Goal: Transaction & Acquisition: Subscribe to service/newsletter

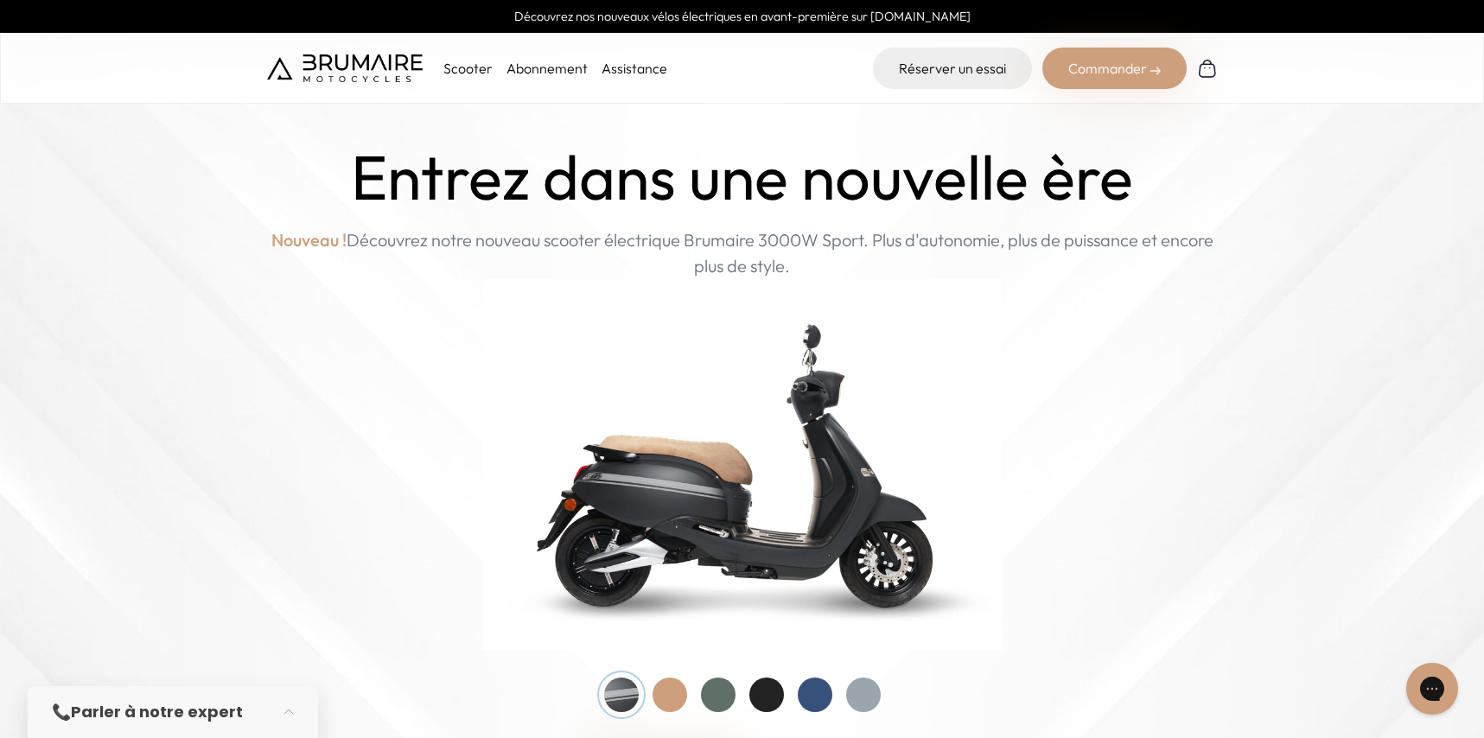
click at [1127, 66] on div "Commander" at bounding box center [1114, 68] width 144 height 41
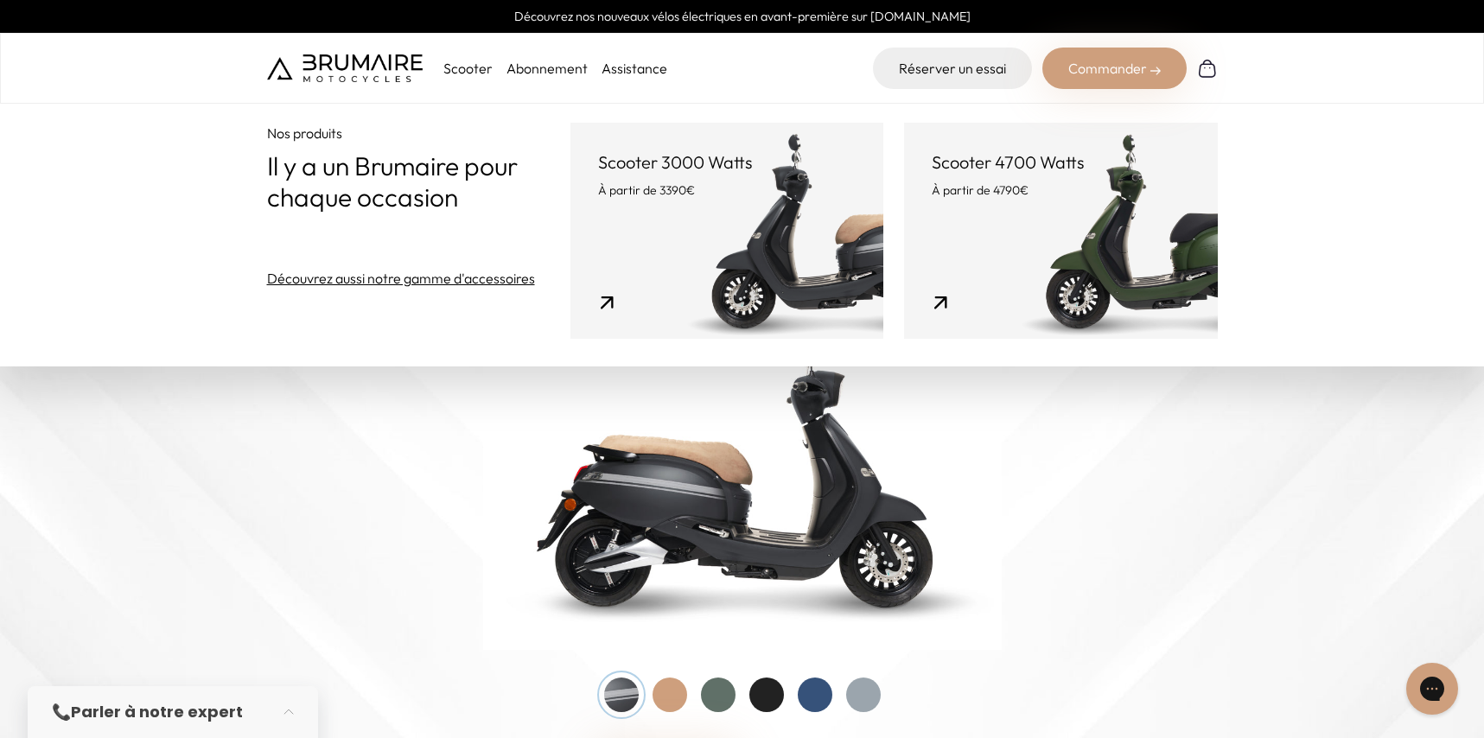
click at [537, 73] on link "Abonnement" at bounding box center [546, 68] width 81 height 17
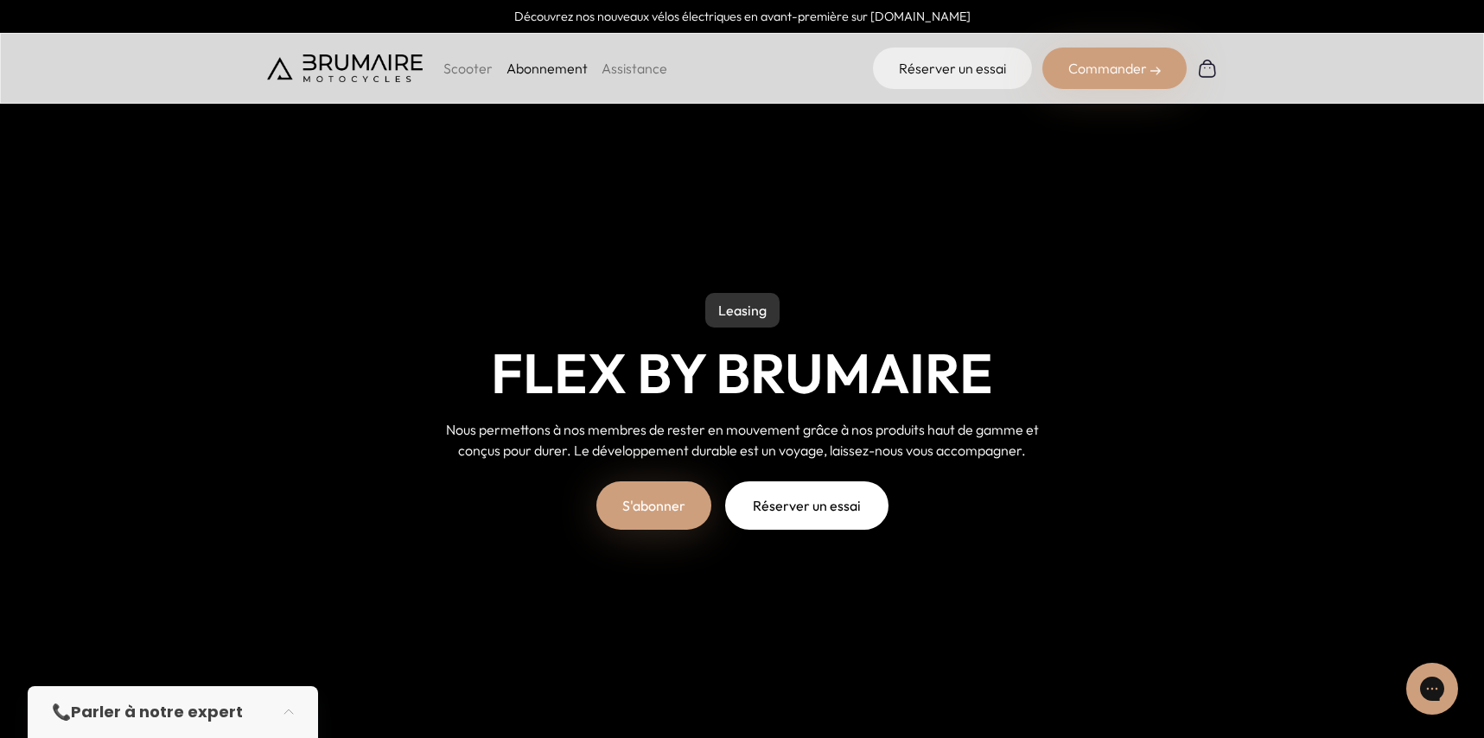
click at [688, 513] on link "S'abonner" at bounding box center [653, 505] width 115 height 48
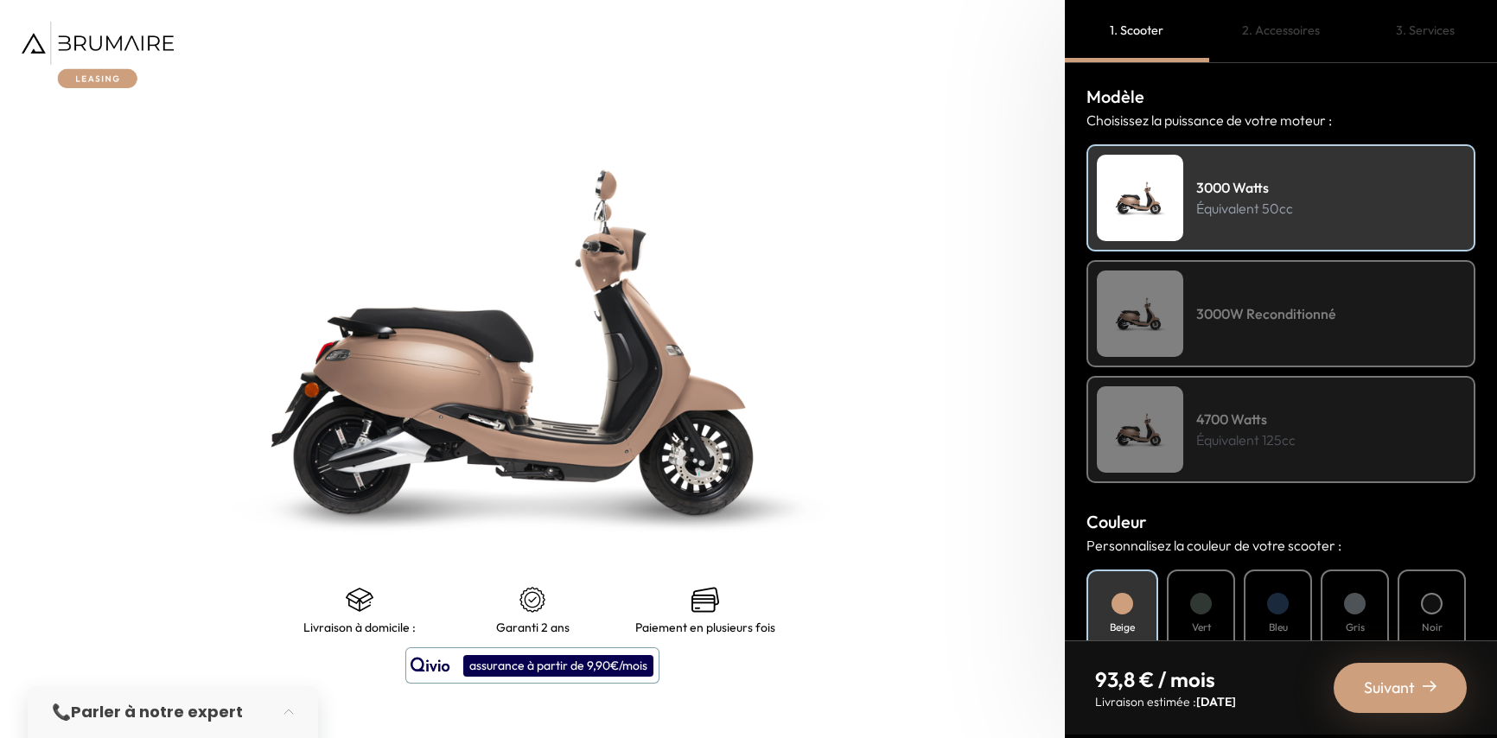
scroll to position [275, 0]
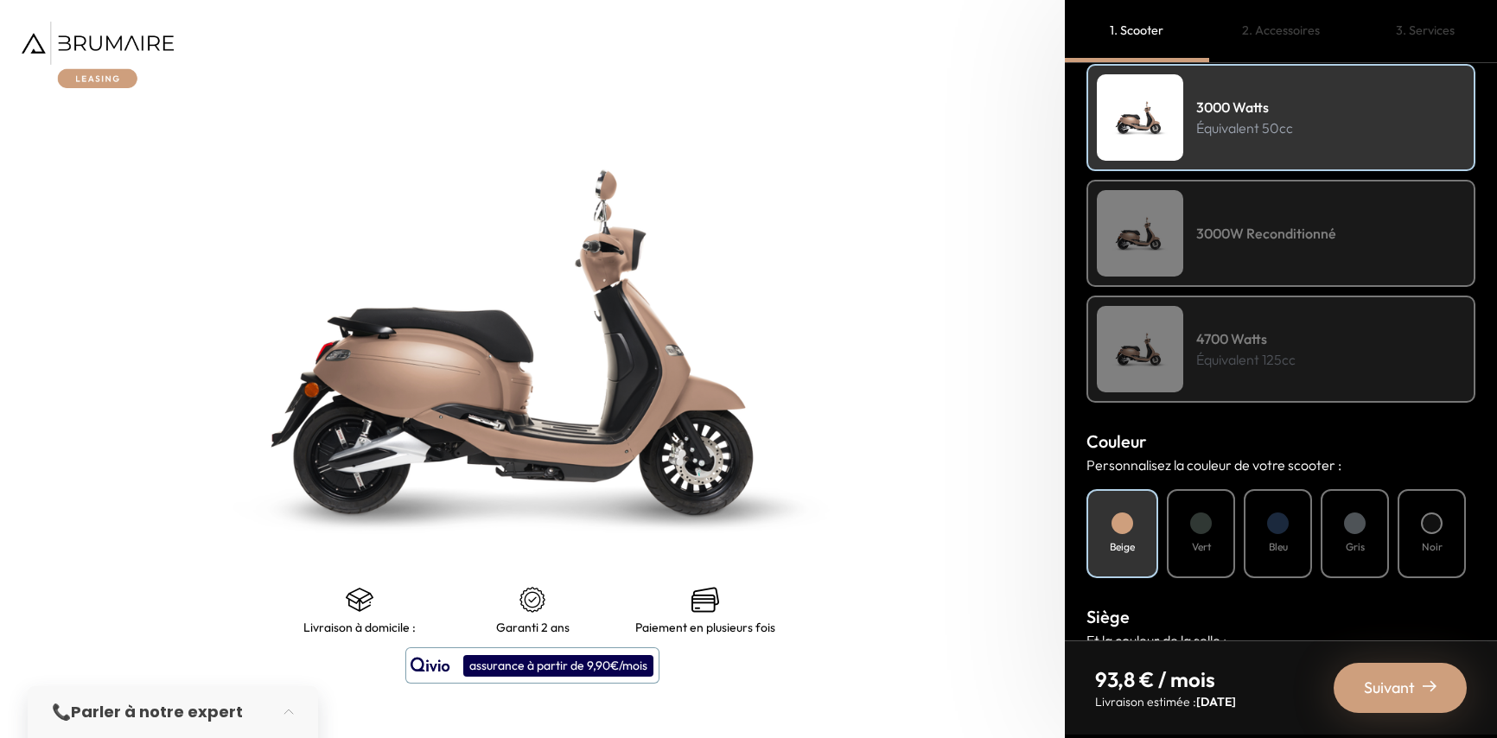
click at [1311, 239] on h4 "3000W Reconditionné" at bounding box center [1266, 233] width 140 height 21
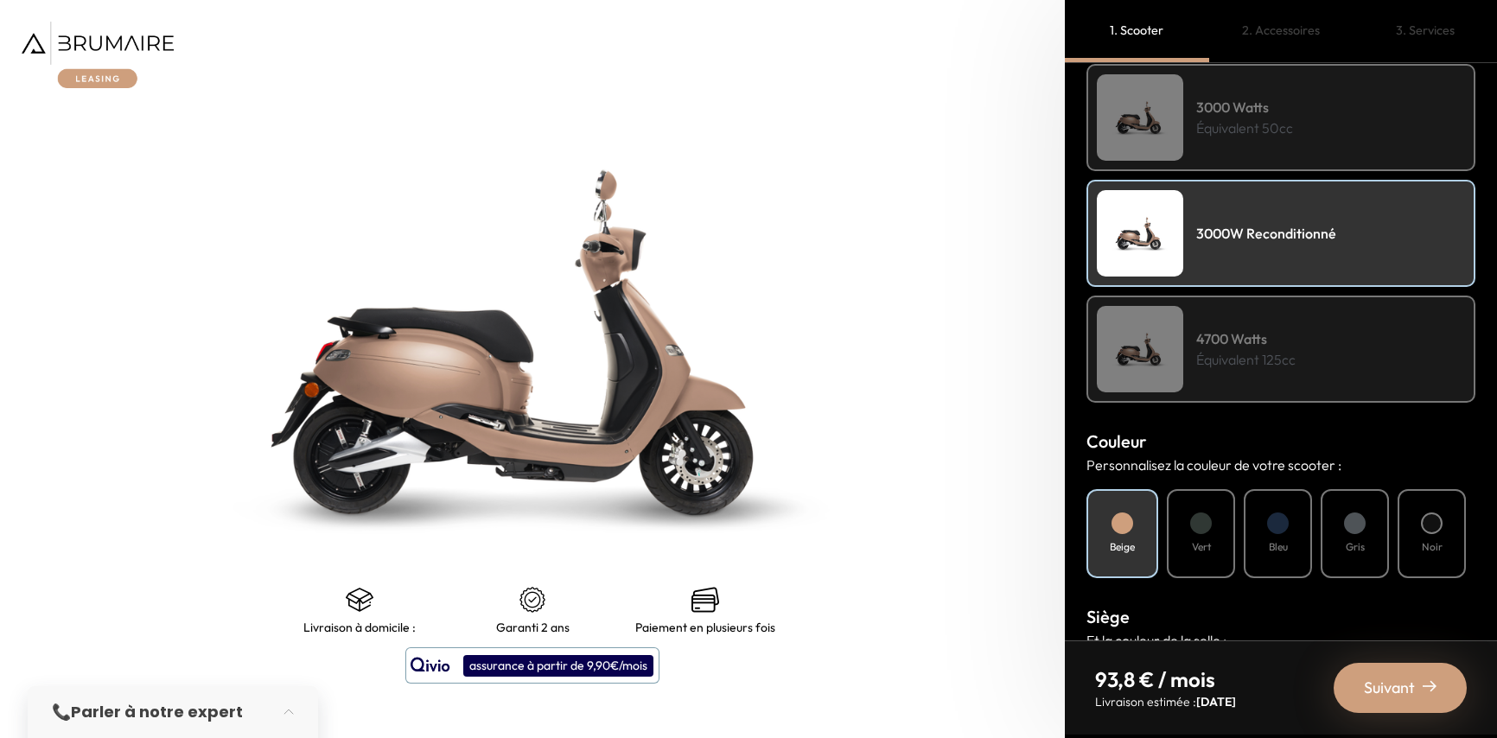
click at [1287, 118] on p "Équivalent 50cc" at bounding box center [1244, 128] width 97 height 21
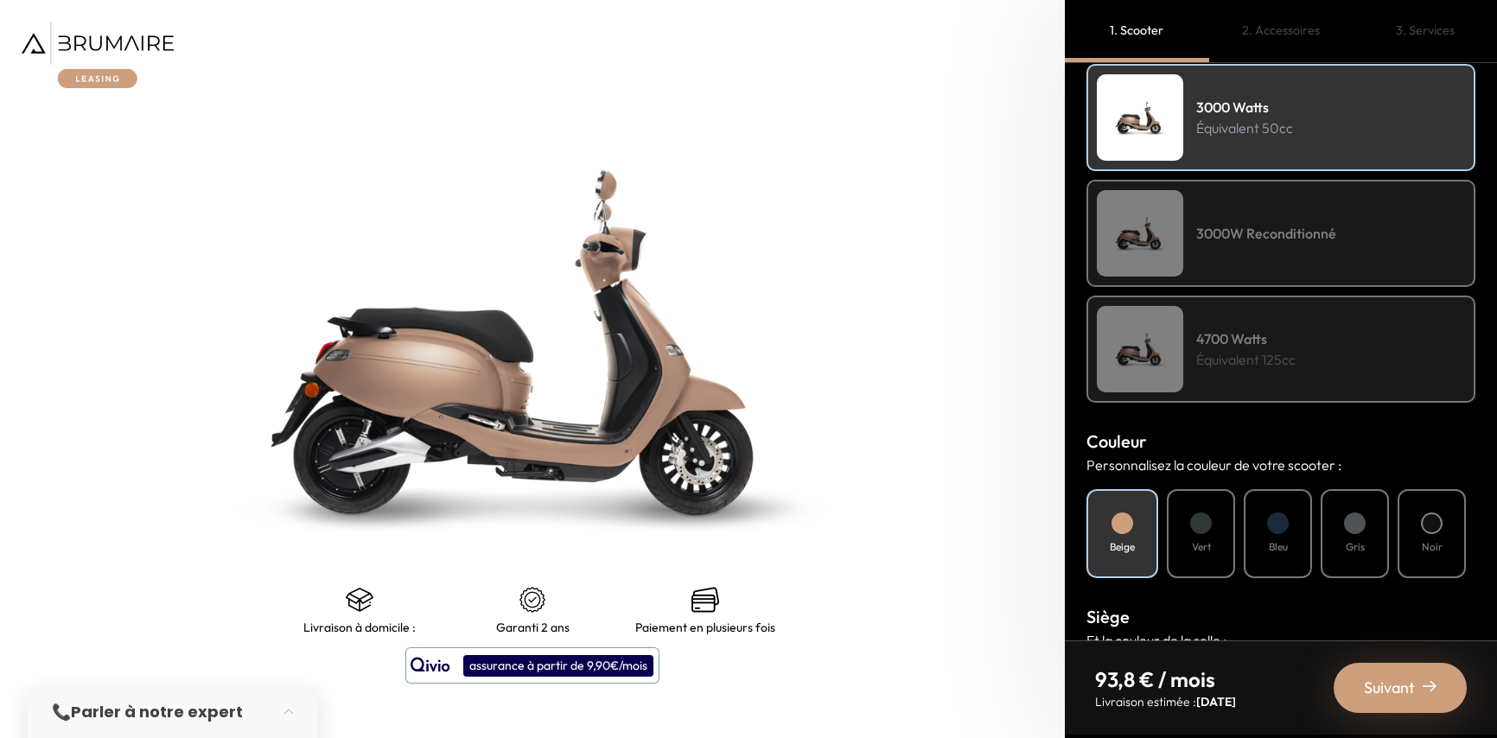
click at [1261, 226] on h4 "3000W Reconditionné" at bounding box center [1266, 233] width 140 height 21
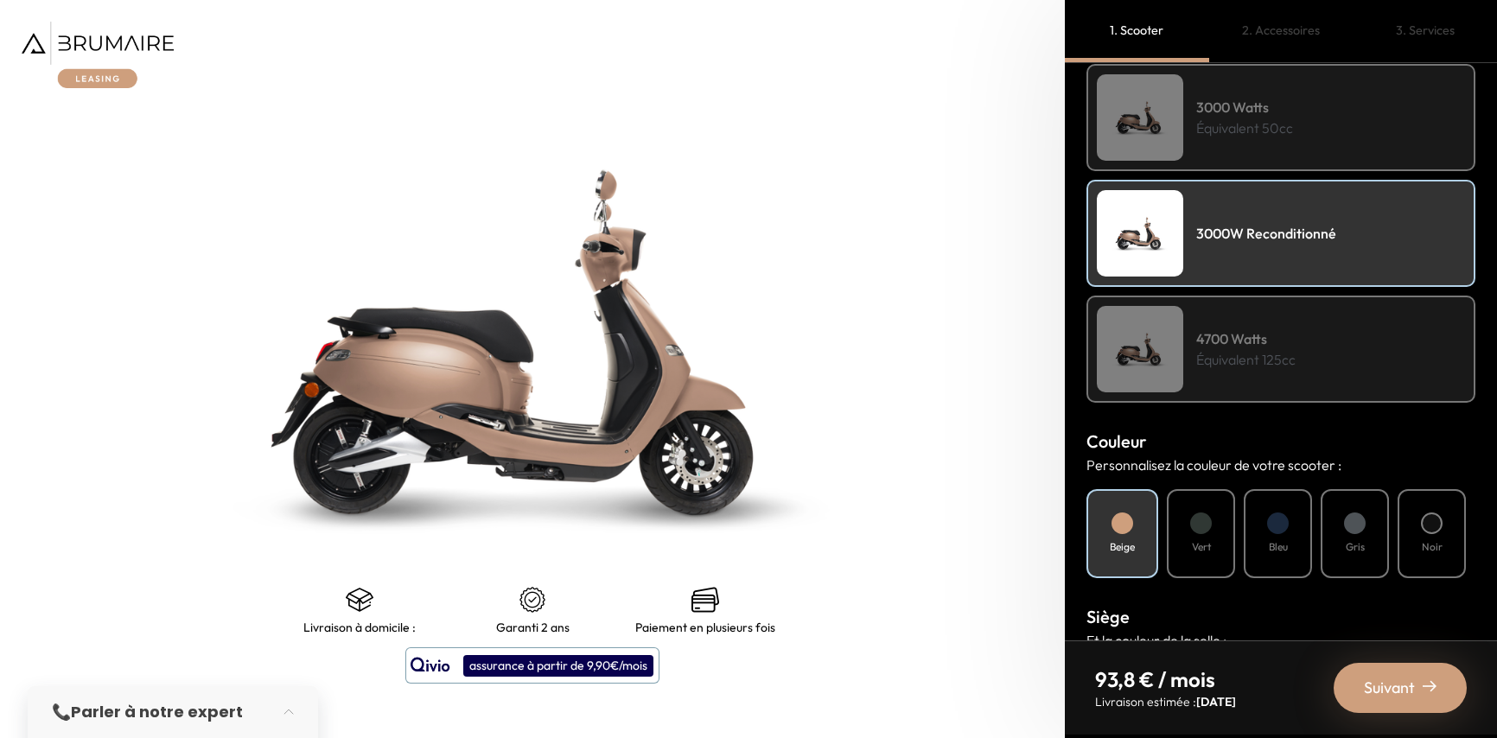
click at [1246, 352] on p "Équivalent 125cc" at bounding box center [1245, 359] width 99 height 21
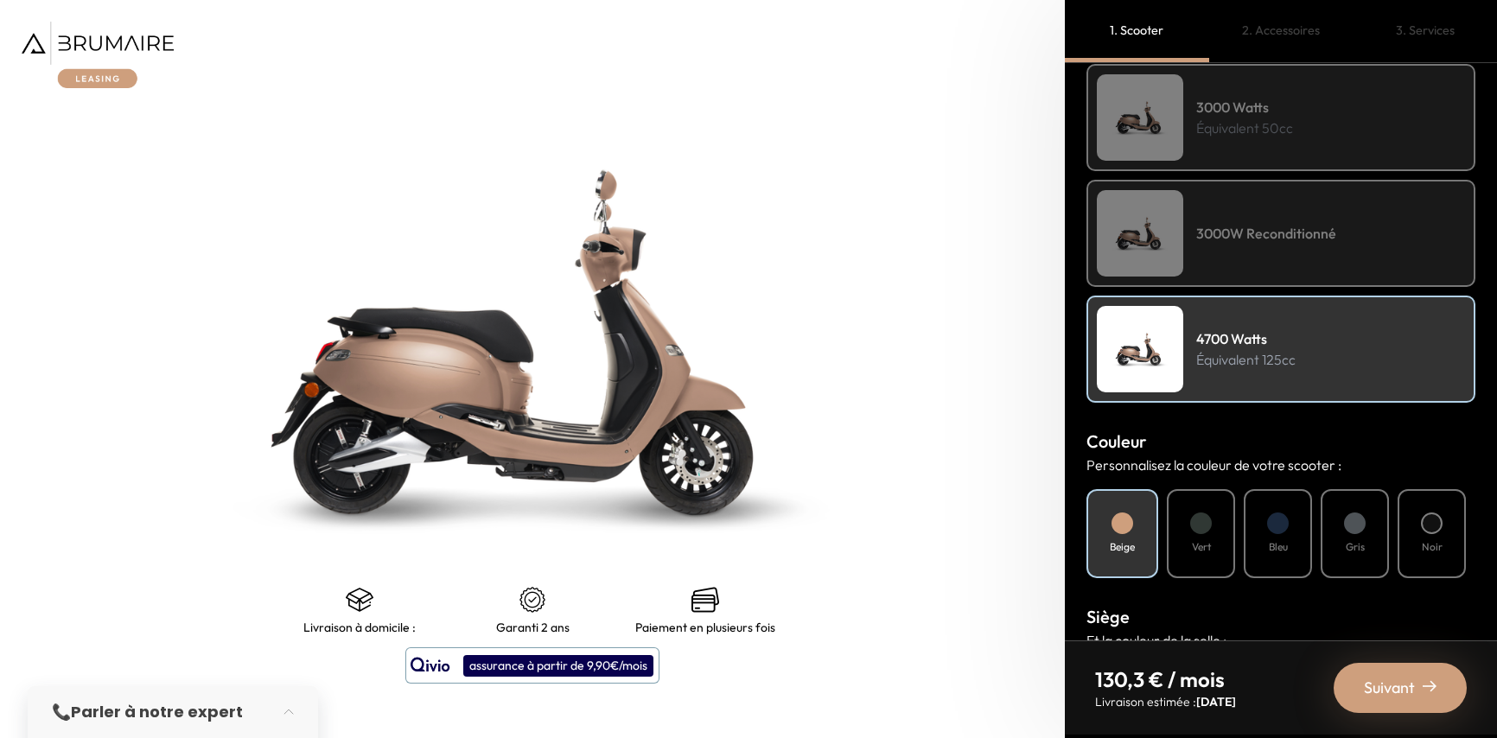
click at [1313, 257] on div "3000W Reconditionné" at bounding box center [1280, 233] width 389 height 107
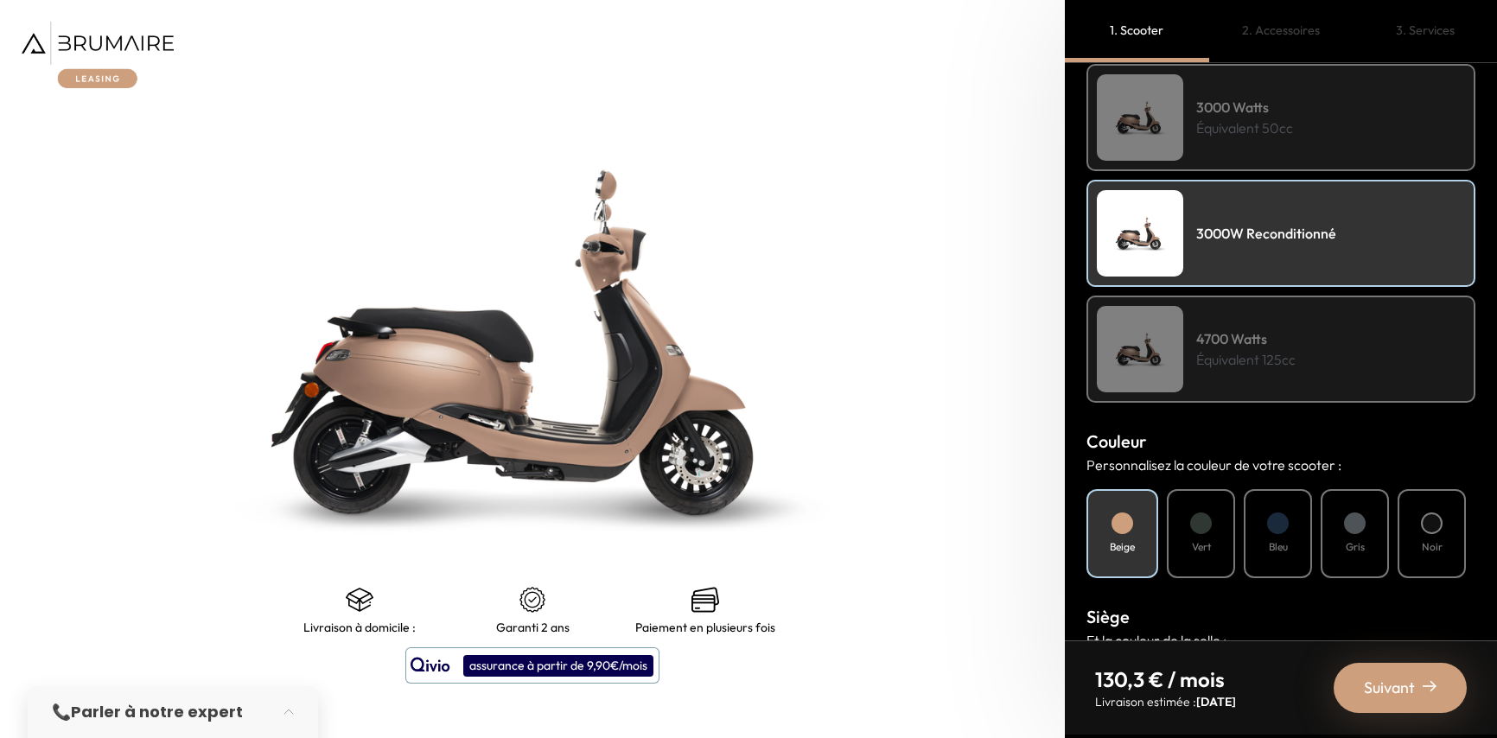
click at [1321, 514] on div "Gris" at bounding box center [1355, 533] width 68 height 89
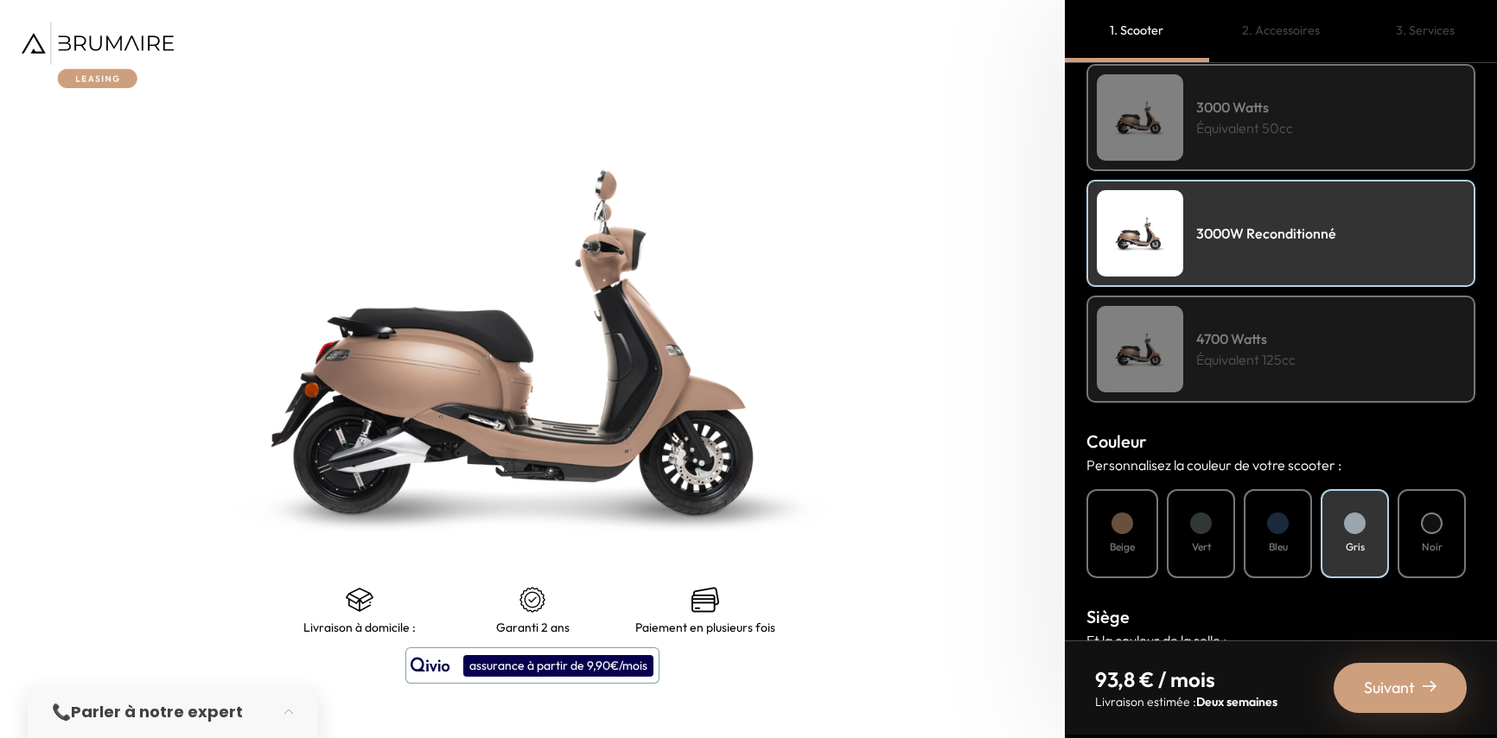
click at [1283, 528] on div at bounding box center [1278, 524] width 22 height 22
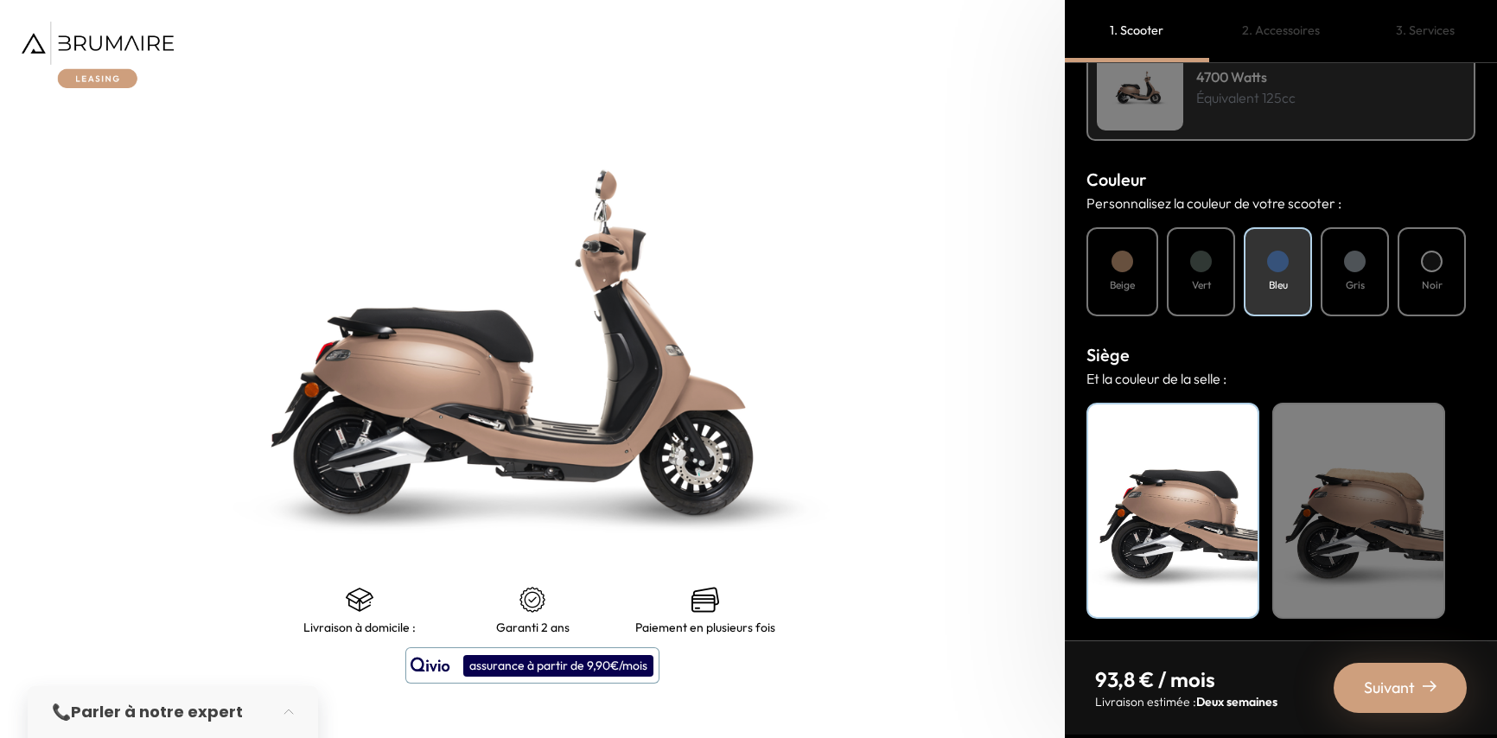
click at [1455, 476] on div "Noir Beige" at bounding box center [1280, 511] width 389 height 216
click at [1390, 491] on div "Beige" at bounding box center [1358, 511] width 173 height 216
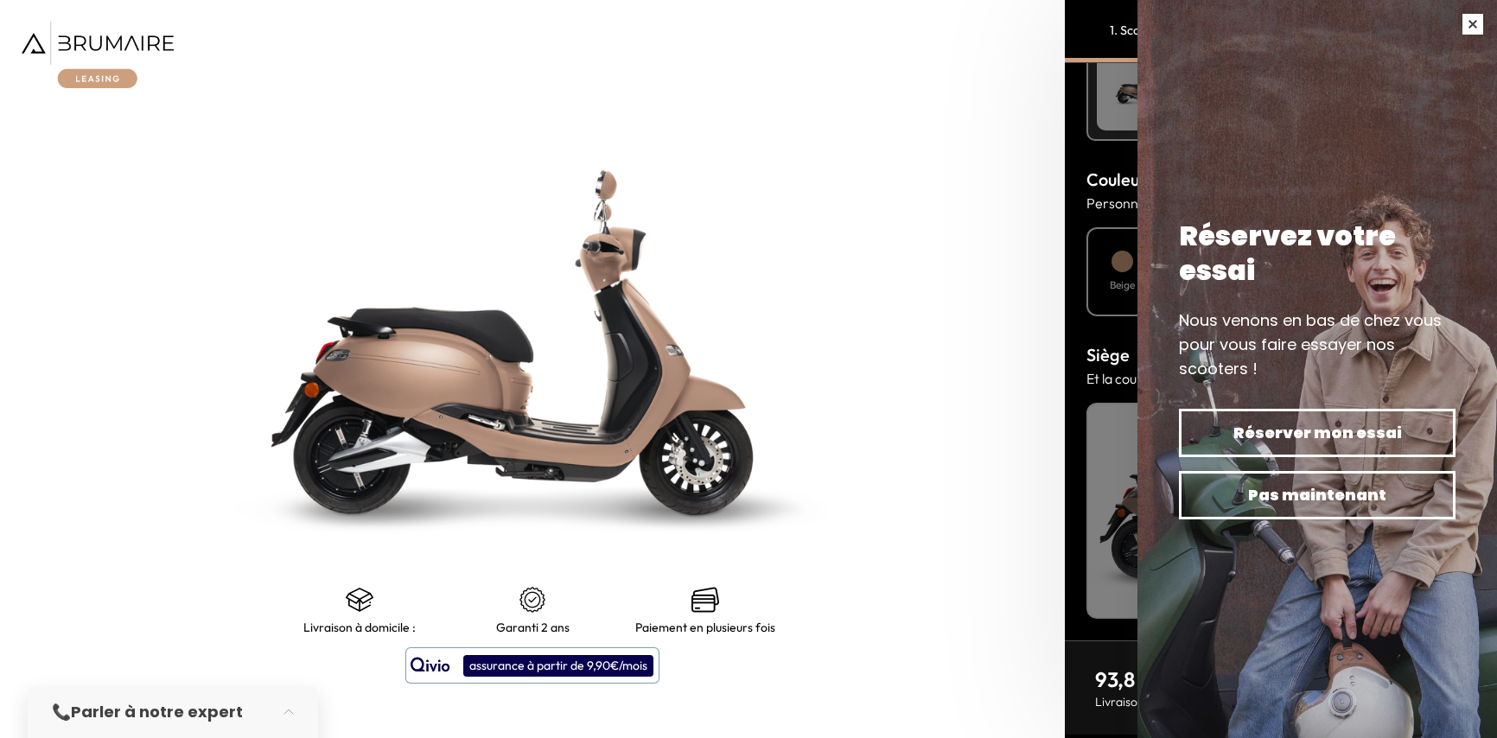
click at [1465, 22] on button "button" at bounding box center [1472, 24] width 48 height 48
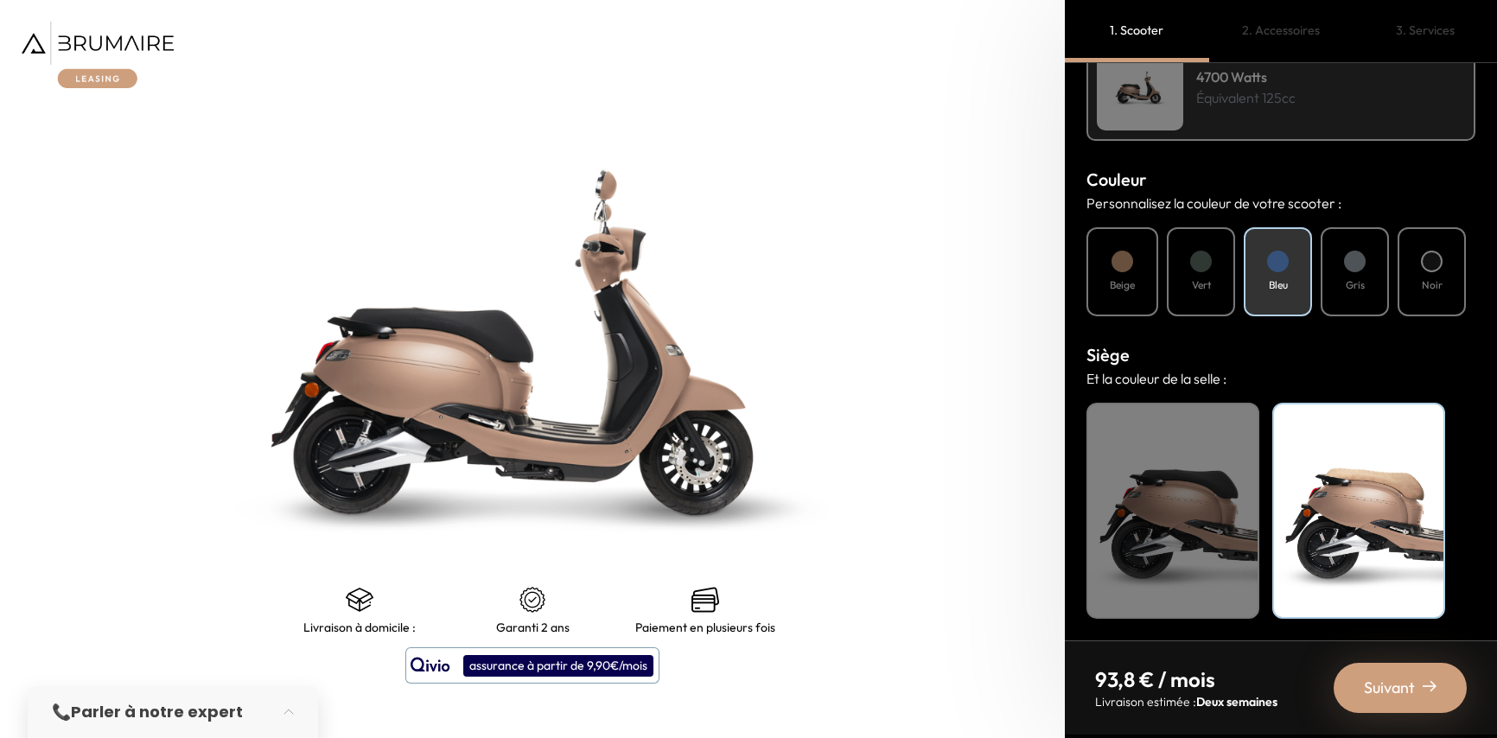
click at [1181, 538] on div "Noir" at bounding box center [1172, 511] width 173 height 216
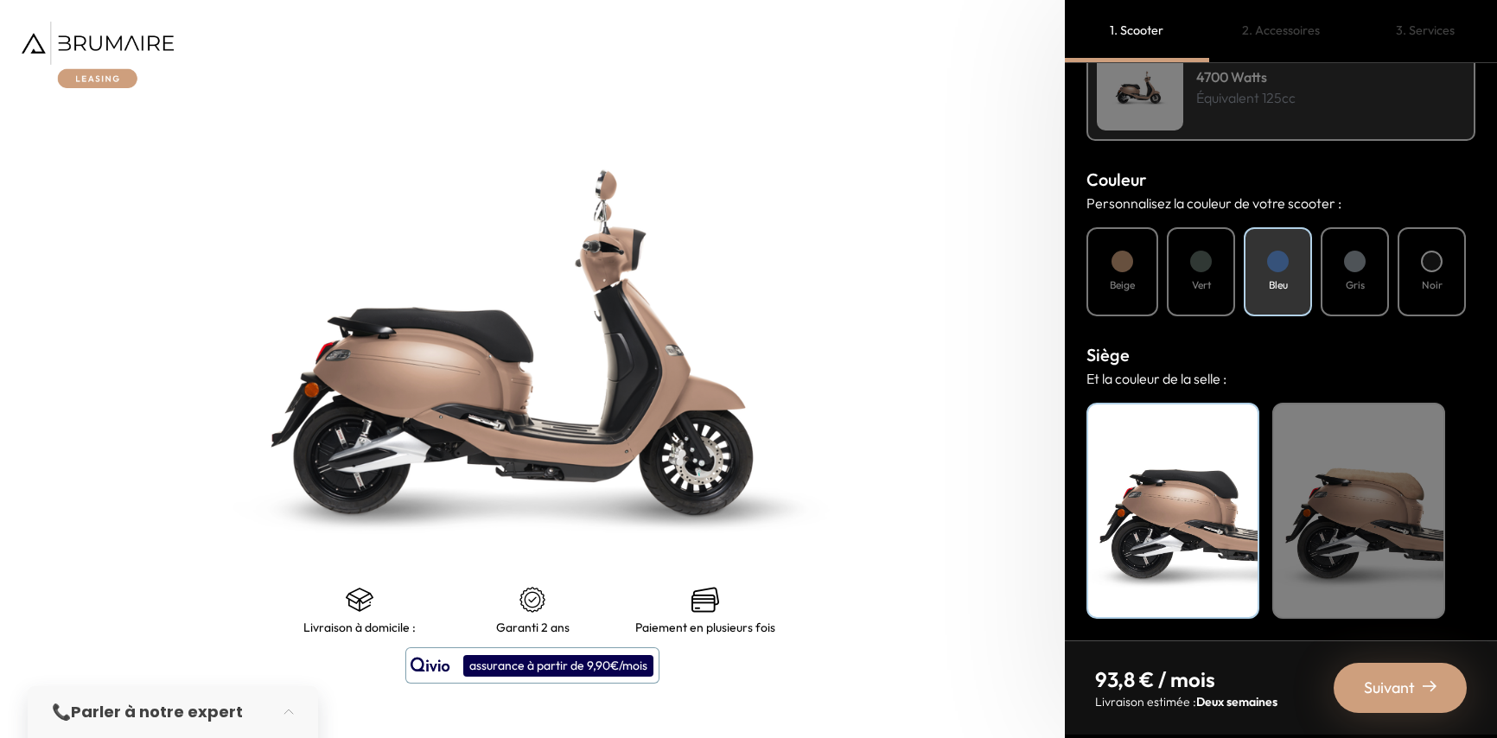
click at [1428, 677] on div "Suivant" at bounding box center [1400, 688] width 133 height 50
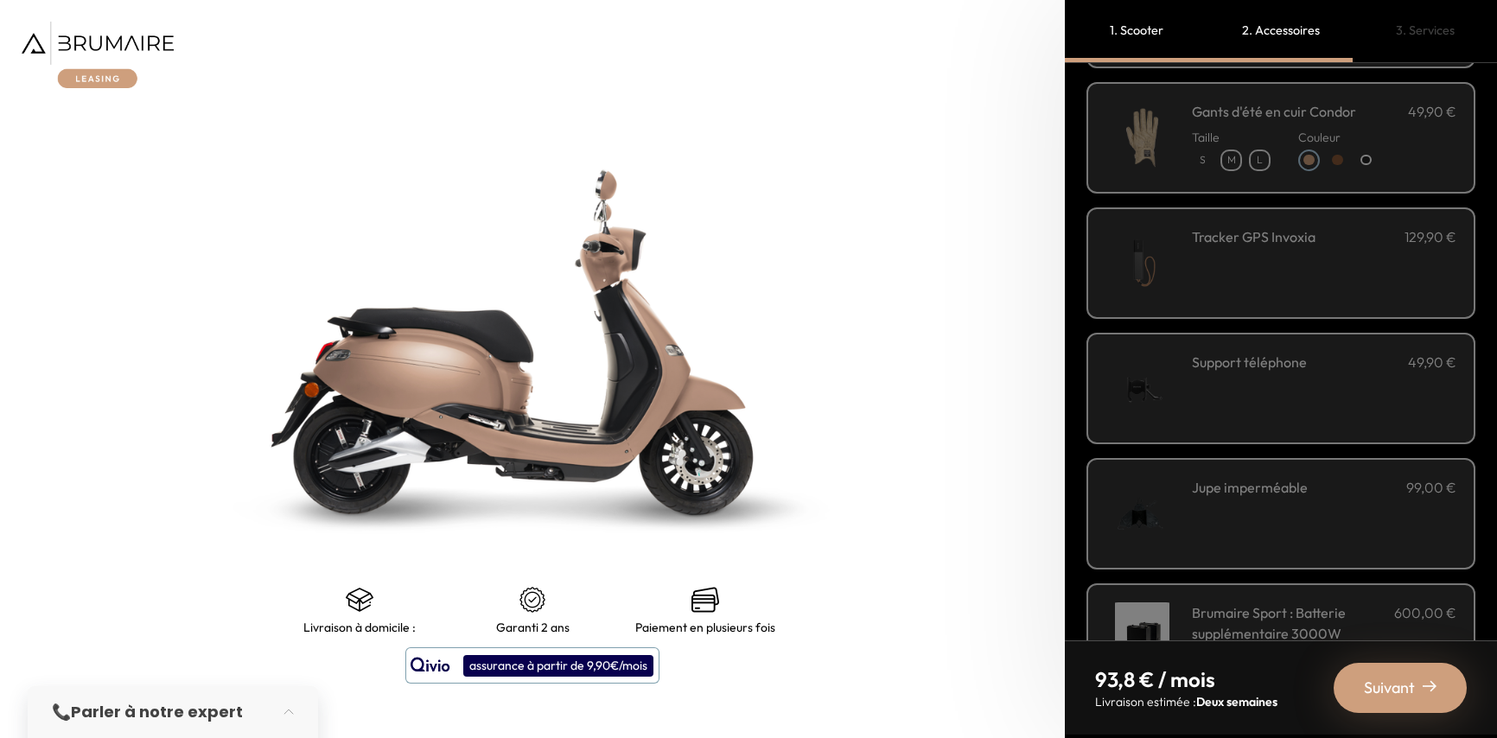
scroll to position [515, 0]
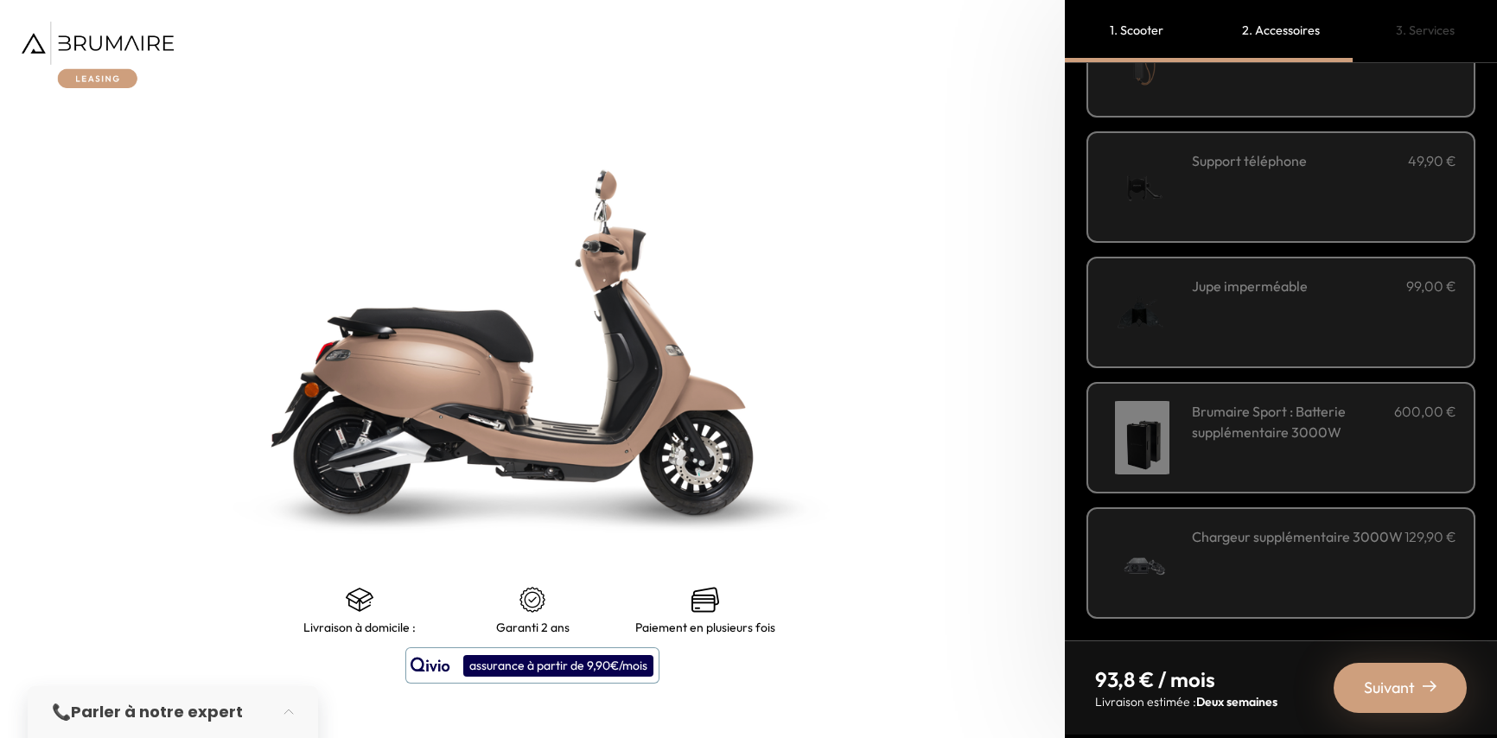
click at [1389, 702] on div "Suivant" at bounding box center [1400, 688] width 133 height 50
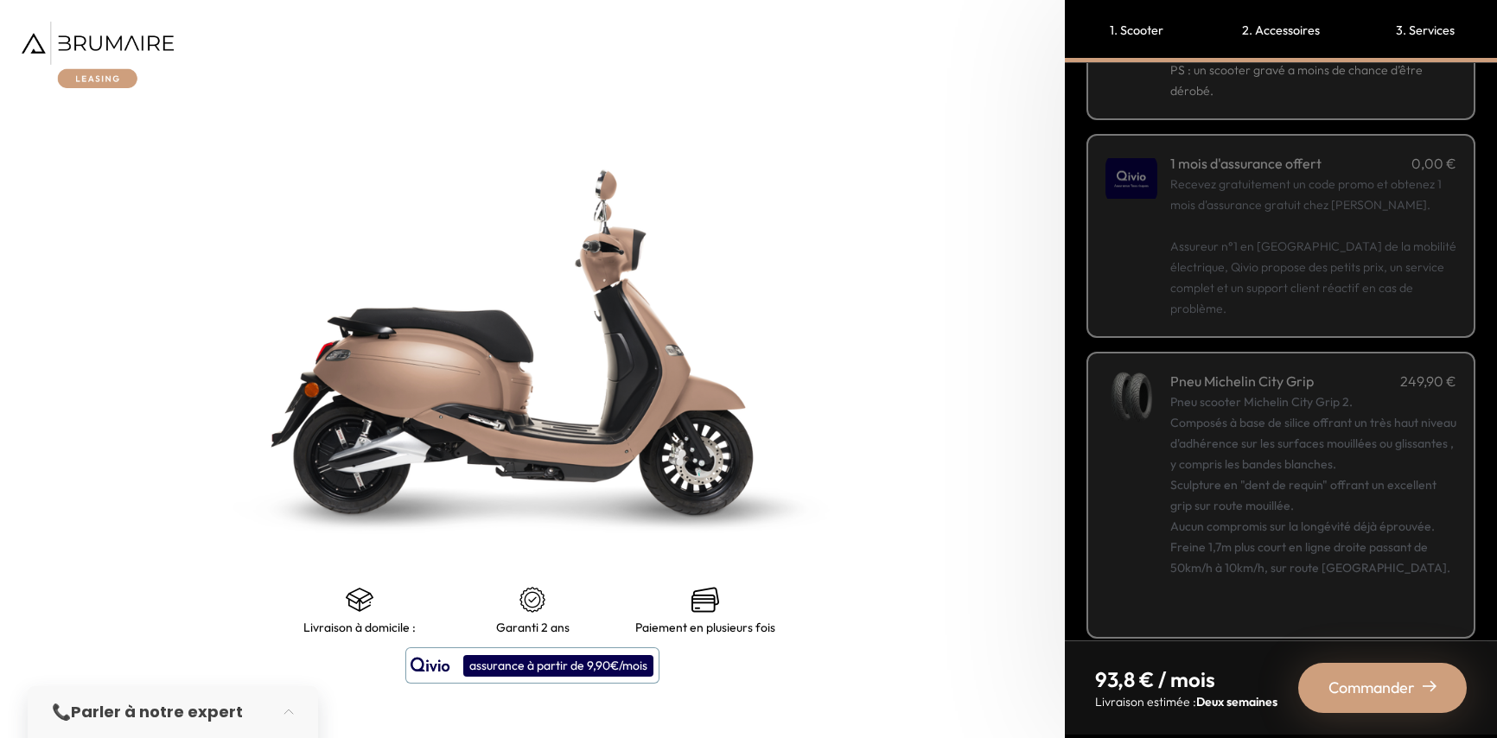
scroll to position [228, 0]
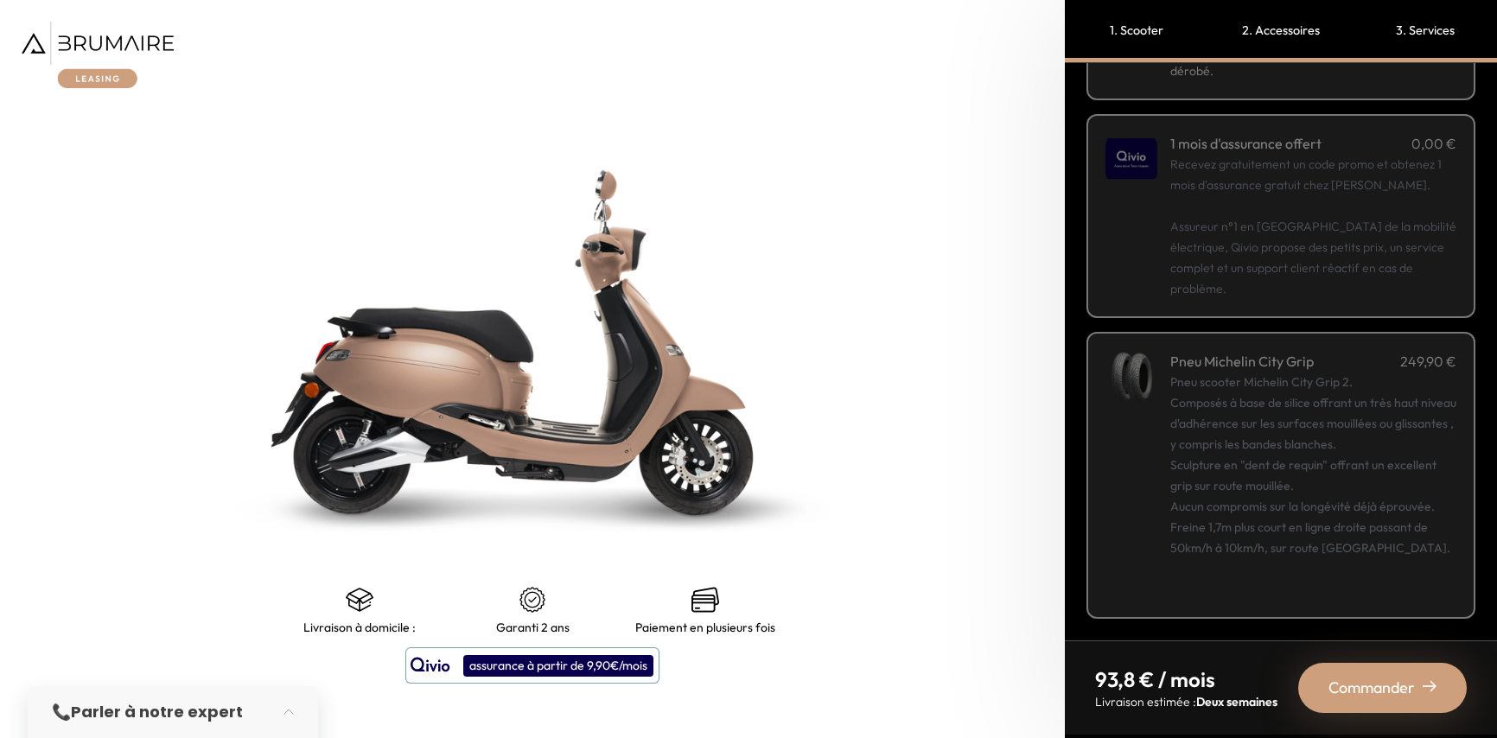
click at [1359, 680] on span "Commander" at bounding box center [1371, 688] width 86 height 24
